Goal: Navigation & Orientation: Find specific page/section

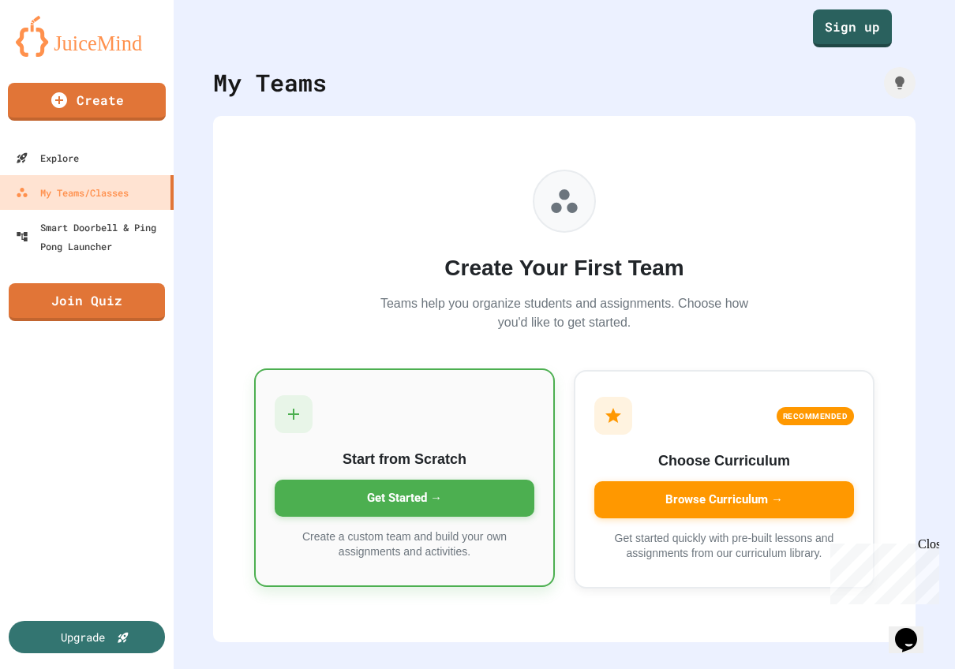
click at [470, 507] on div "Get Started →" at bounding box center [405, 498] width 260 height 37
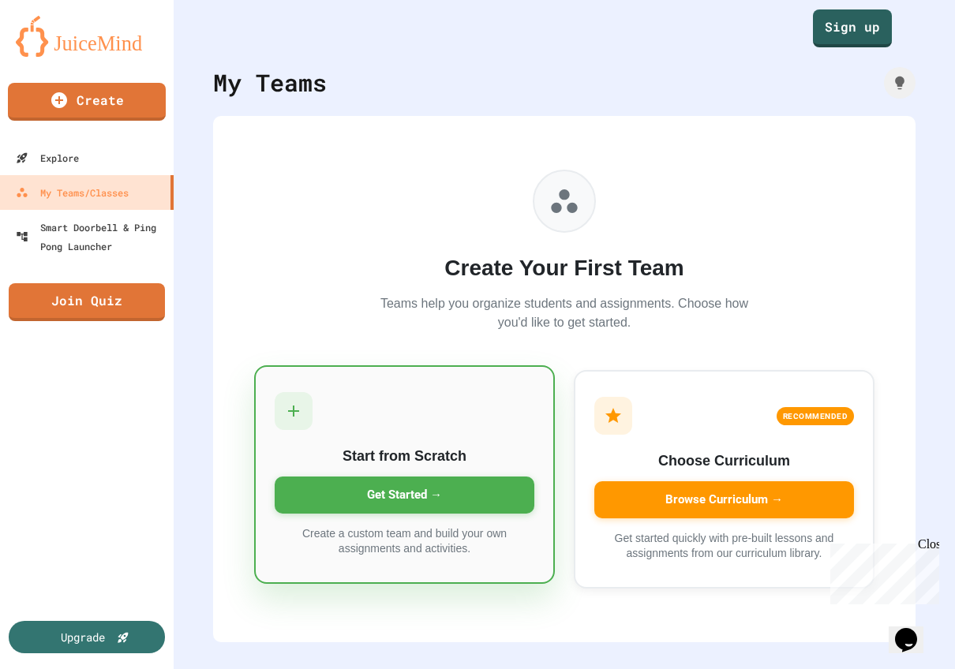
click at [463, 492] on div "Get Started →" at bounding box center [405, 495] width 260 height 37
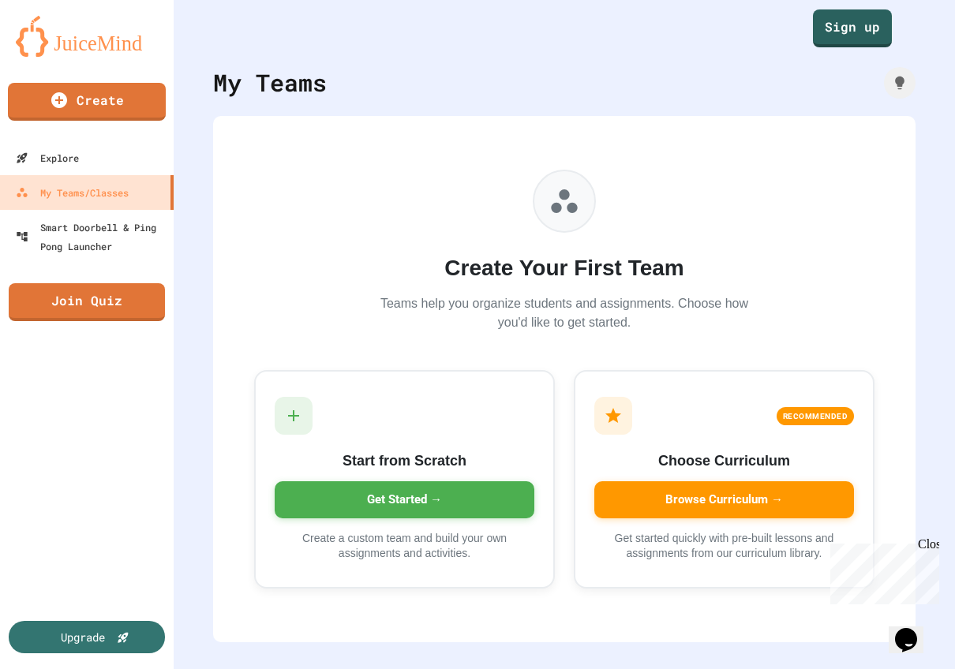
click at [124, 112] on link "Create" at bounding box center [86, 100] width 160 height 39
click at [78, 156] on div "Explore" at bounding box center [45, 158] width 65 height 20
